Goal: Book appointment/travel/reservation

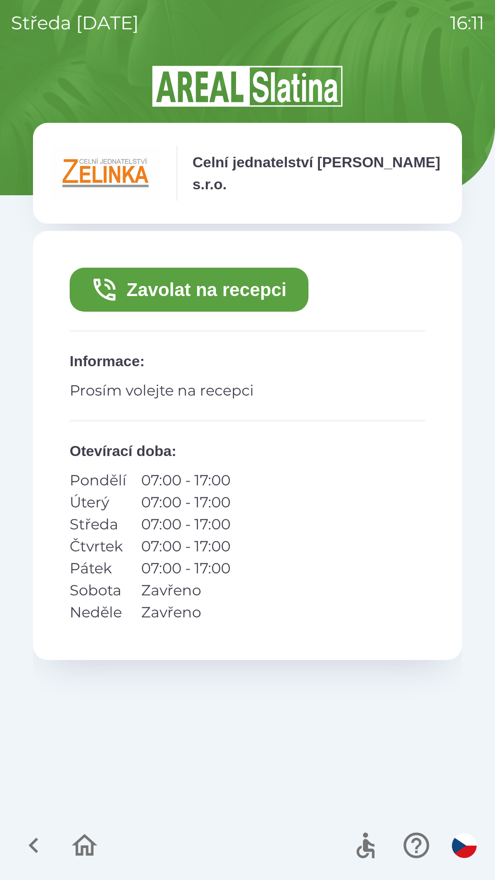
click at [207, 296] on button "Zavolat na recepci" at bounding box center [189, 290] width 239 height 44
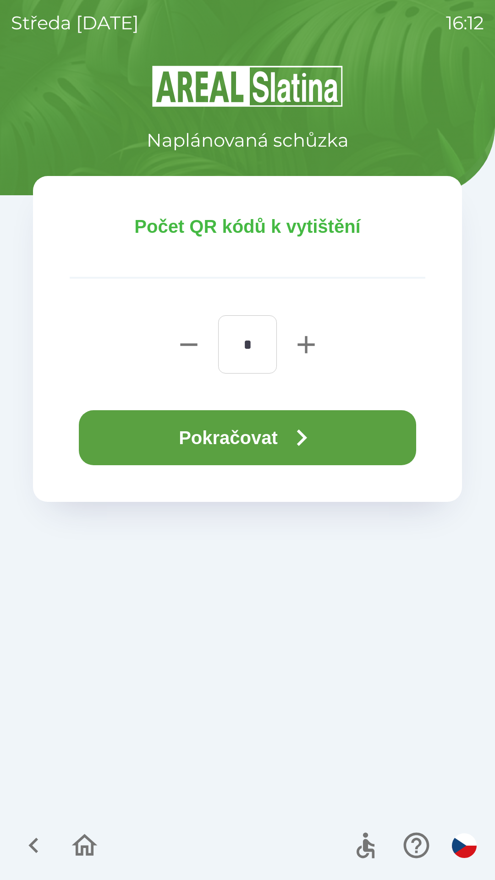
click at [238, 435] on button "Pokračovat" at bounding box center [247, 437] width 337 height 55
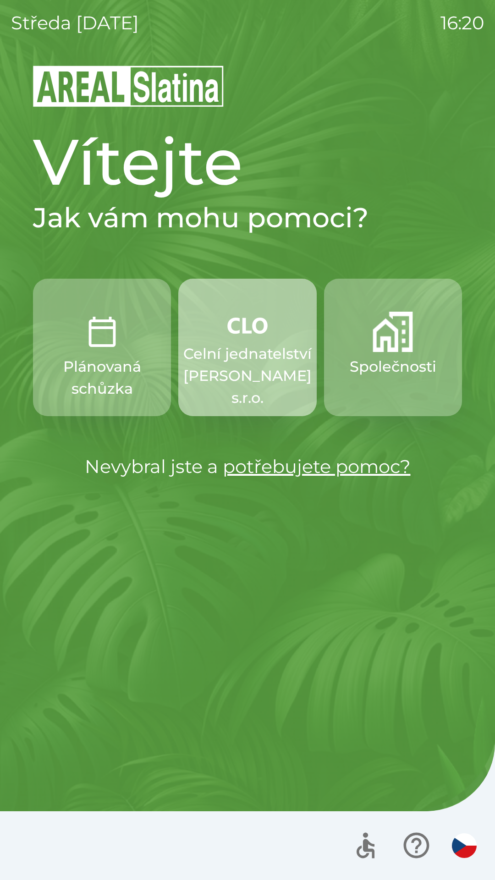
click at [257, 357] on p "Celní jednatelství [PERSON_NAME] s.r.o." at bounding box center [247, 376] width 128 height 66
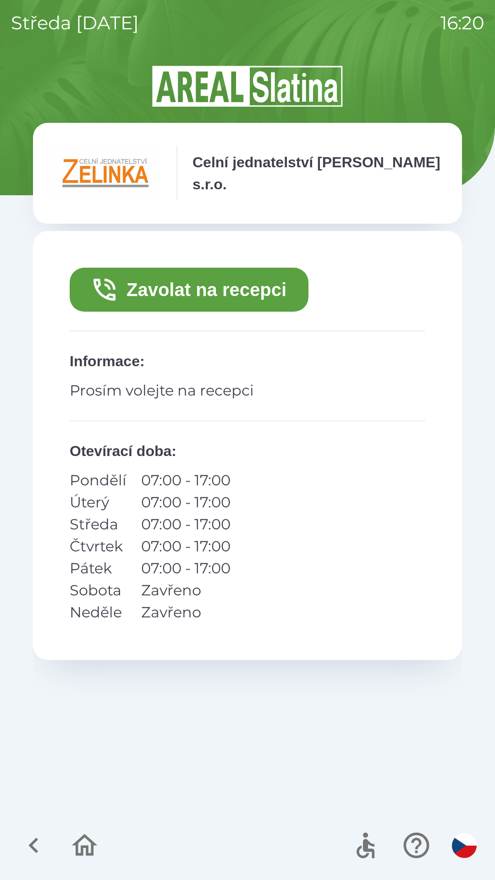
click at [228, 290] on button "Zavolat na recepci" at bounding box center [189, 290] width 239 height 44
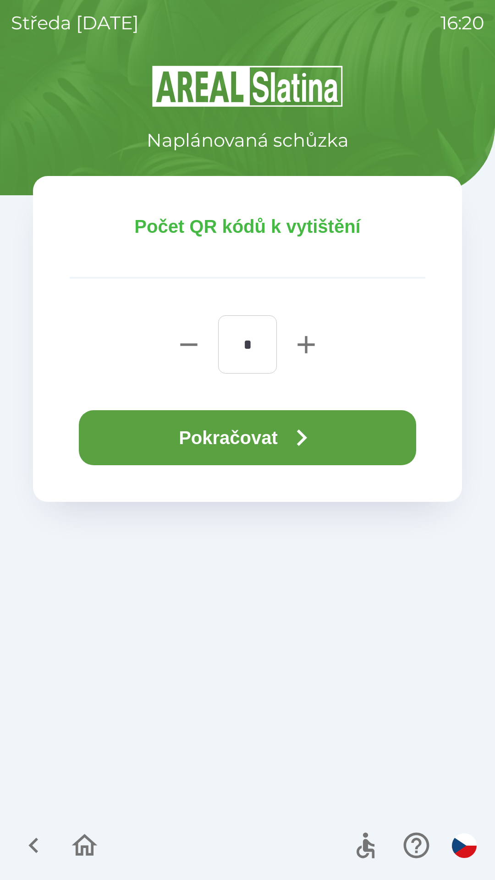
click at [276, 437] on button "Pokračovat" at bounding box center [247, 437] width 337 height 55
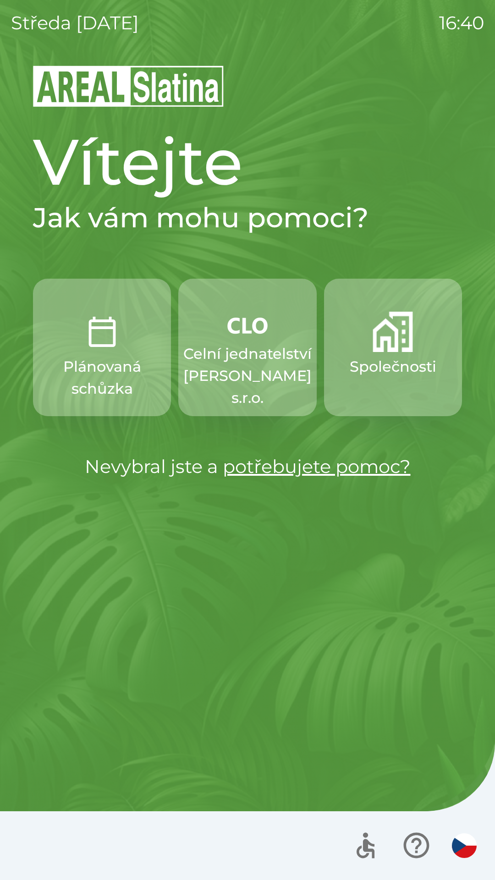
click at [232, 364] on p "Celní jednatelství [PERSON_NAME] s.r.o." at bounding box center [247, 376] width 128 height 66
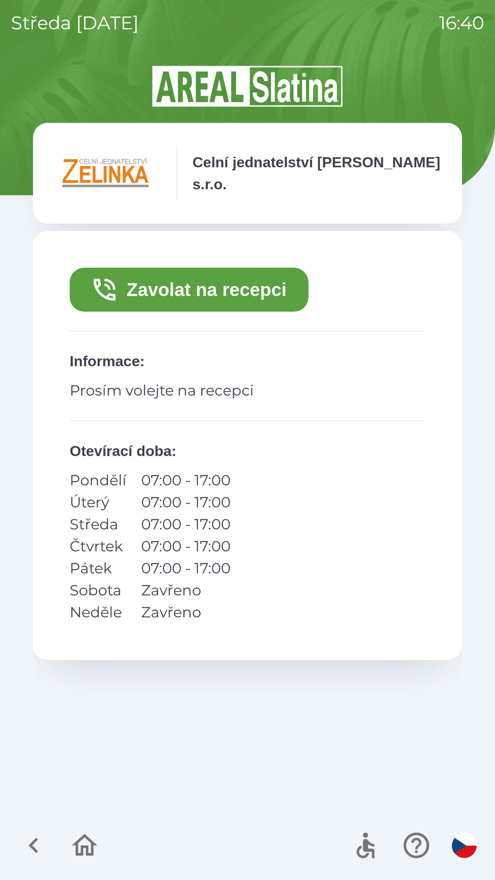
click at [171, 293] on button "Zavolat na recepci" at bounding box center [189, 290] width 239 height 44
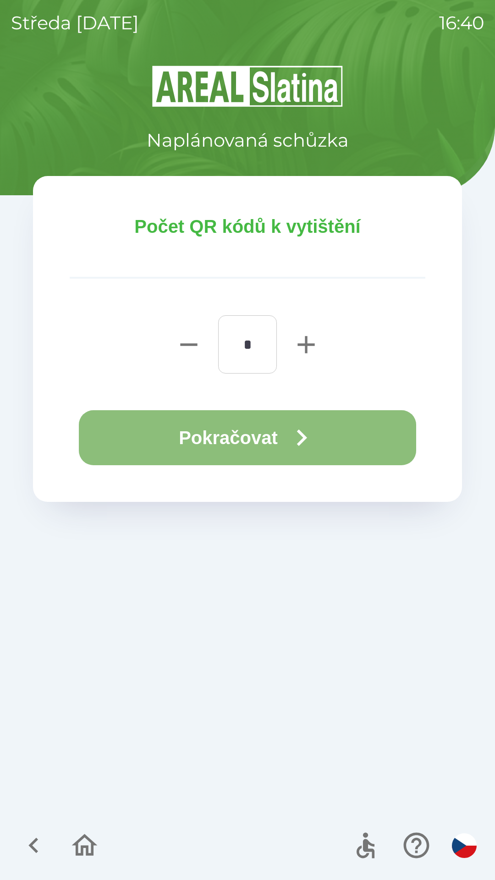
click at [178, 431] on button "Pokračovat" at bounding box center [247, 437] width 337 height 55
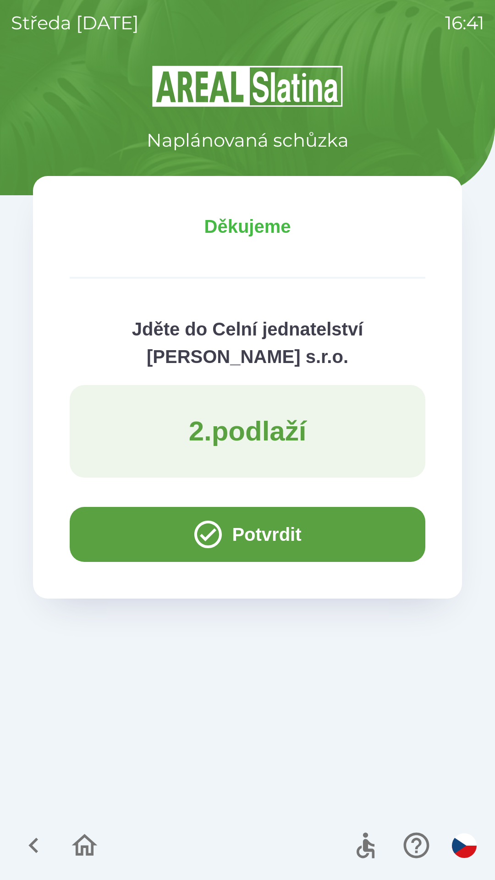
click at [127, 532] on button "Potvrdit" at bounding box center [248, 534] width 356 height 55
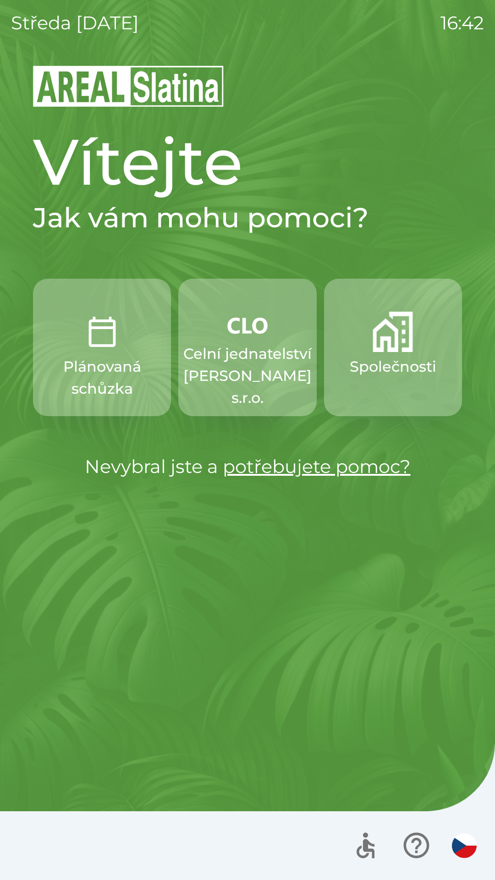
click at [251, 348] on p "Celní jednatelství [PERSON_NAME] s.r.o." at bounding box center [247, 376] width 128 height 66
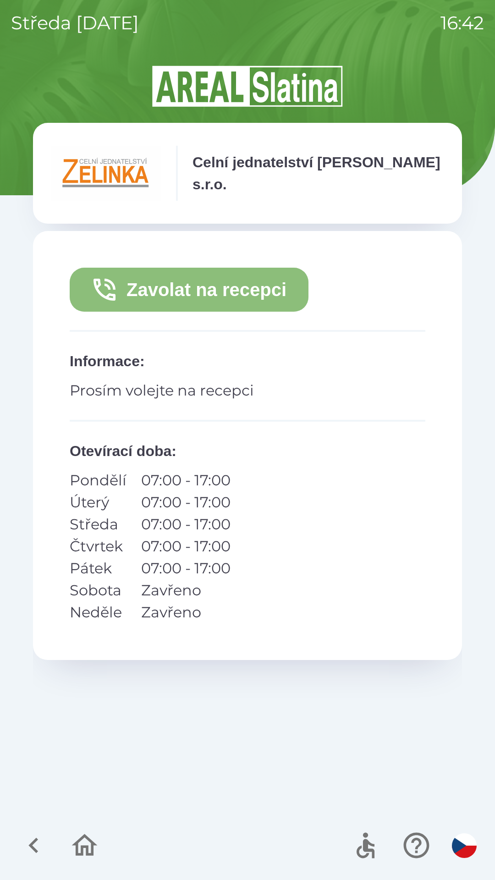
click at [234, 297] on button "Zavolat na recepci" at bounding box center [189, 290] width 239 height 44
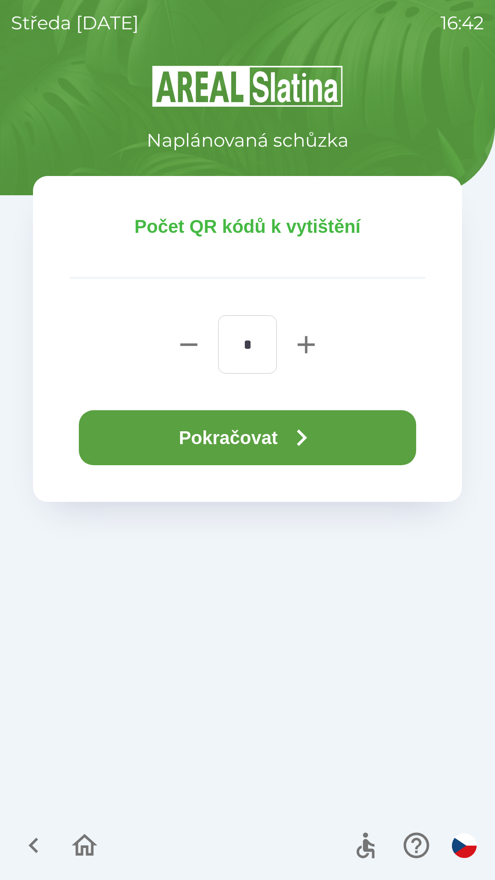
click at [271, 439] on button "Pokračovat" at bounding box center [247, 437] width 337 height 55
